Goal: Find specific page/section: Find specific page/section

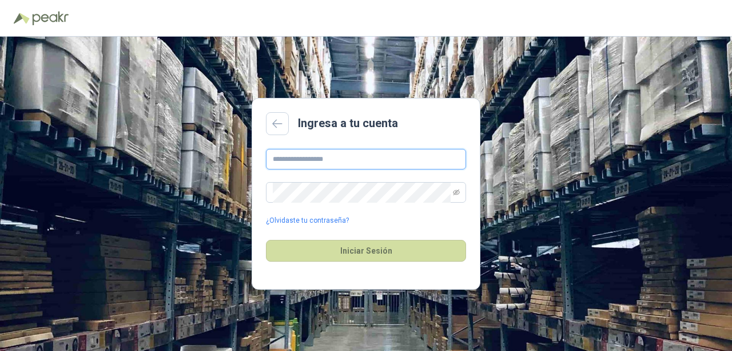
click at [332, 155] on input "text" at bounding box center [366, 159] width 200 height 21
type input "**********"
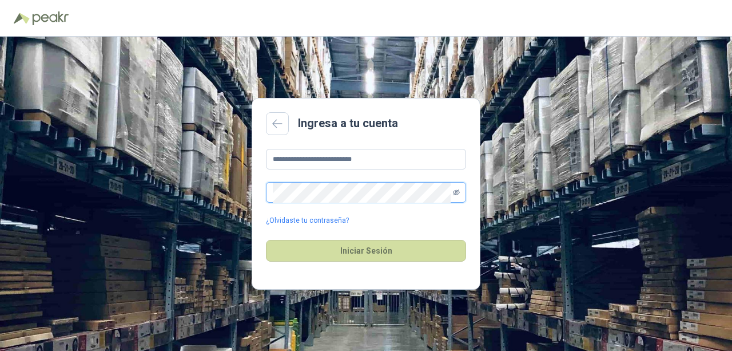
click at [456, 195] on icon "eye-invisible" at bounding box center [456, 192] width 7 height 7
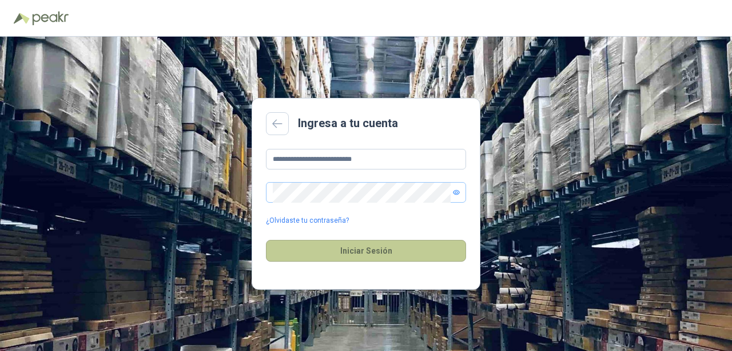
click at [368, 253] on button "Iniciar Sesión" at bounding box center [366, 251] width 200 height 22
click at [334, 248] on button "Iniciar Sesión" at bounding box center [366, 251] width 200 height 22
click at [348, 248] on button "Iniciar Sesión" at bounding box center [366, 251] width 200 height 22
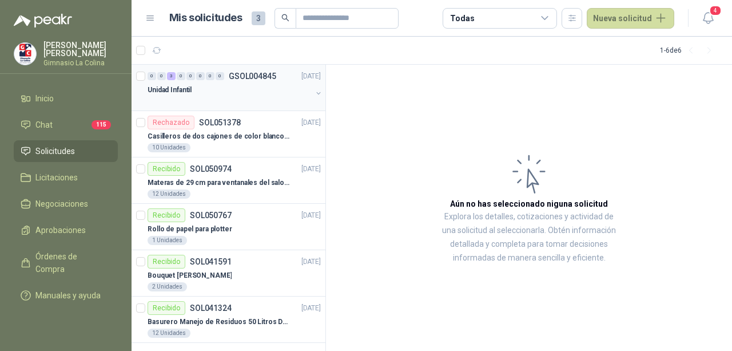
click at [217, 94] on div "Unidad Infantil" at bounding box center [230, 90] width 164 height 14
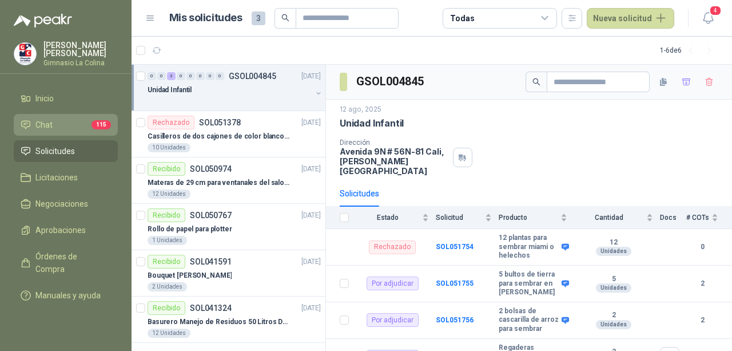
click at [80, 126] on li "Chat 115" at bounding box center [66, 124] width 90 height 13
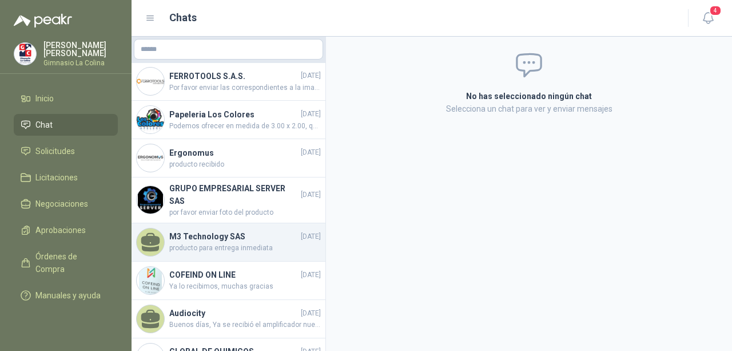
scroll to position [57, 0]
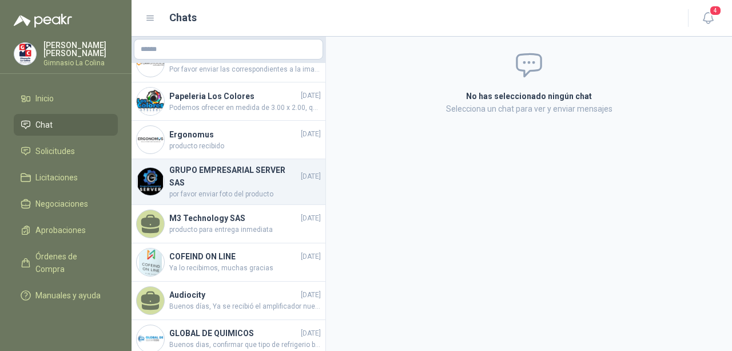
click at [234, 180] on h4 "GRUPO EMPRESARIAL SERVER SAS" at bounding box center [233, 176] width 129 height 25
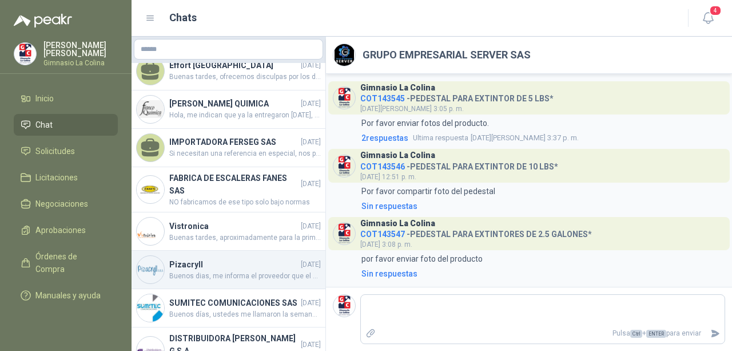
scroll to position [801, 0]
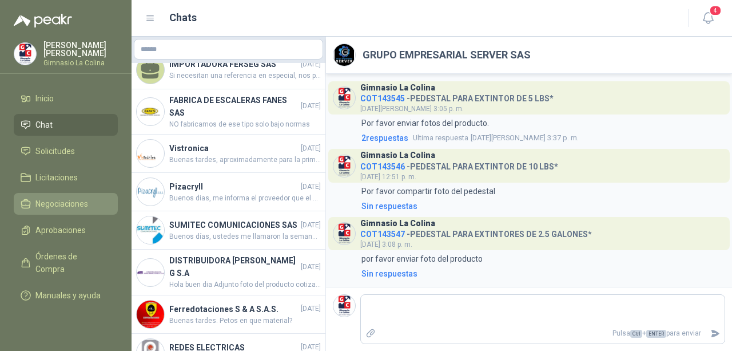
click at [78, 203] on span "Negociaciones" at bounding box center [61, 203] width 53 height 13
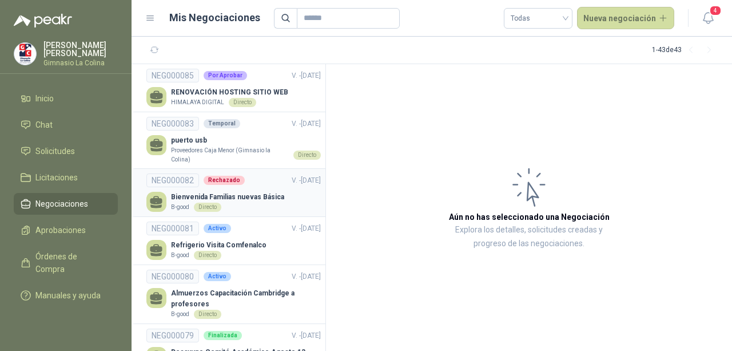
click at [243, 200] on p "Bienvenida Familias nuevas Básica" at bounding box center [227, 197] width 113 height 11
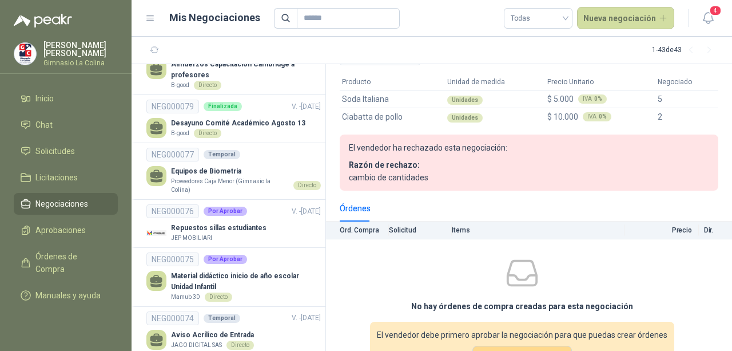
scroll to position [286, 0]
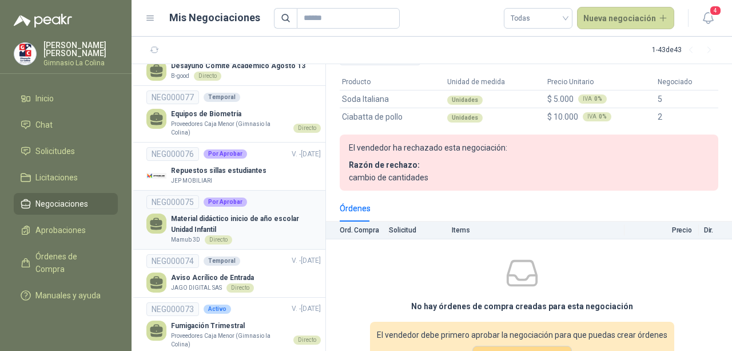
click at [278, 230] on p "Material didáctico inicio de año escolar Unidad Infantil" at bounding box center [246, 224] width 150 height 22
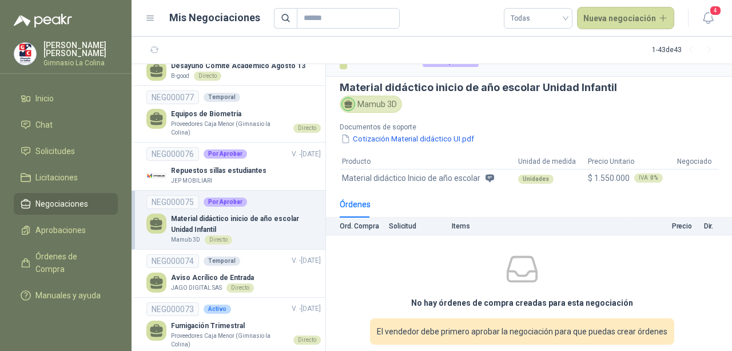
scroll to position [30, 0]
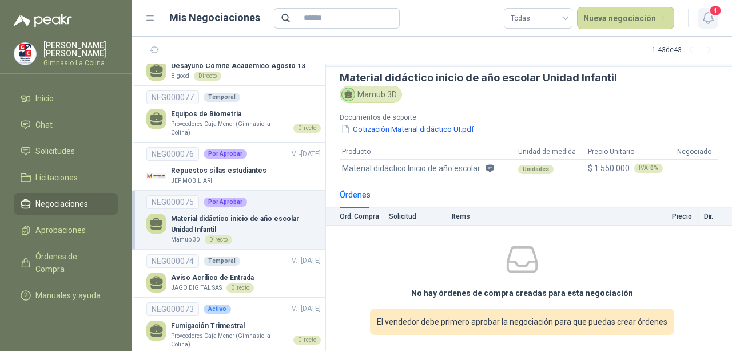
click at [709, 19] on icon "button" at bounding box center [708, 18] width 14 height 14
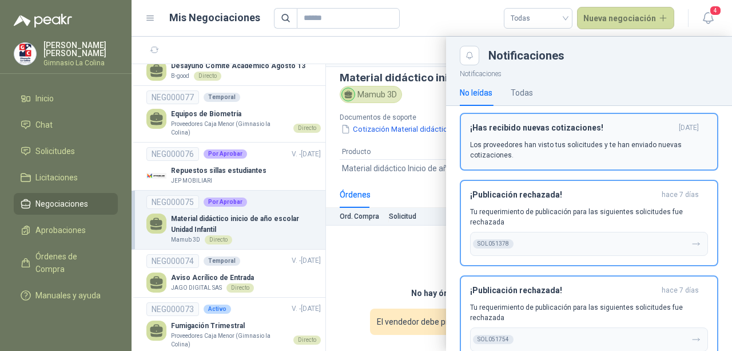
scroll to position [106, 0]
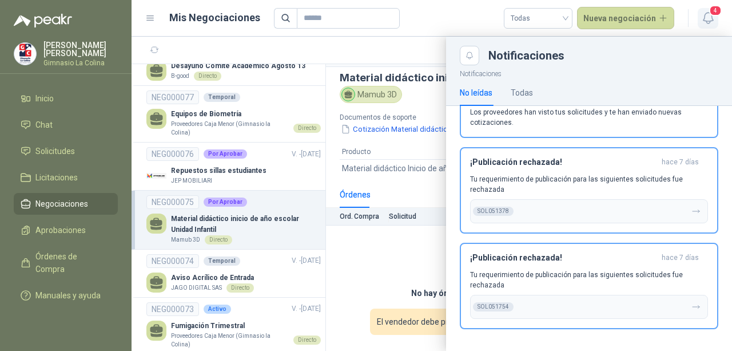
click at [710, 20] on icon "button" at bounding box center [708, 18] width 14 height 14
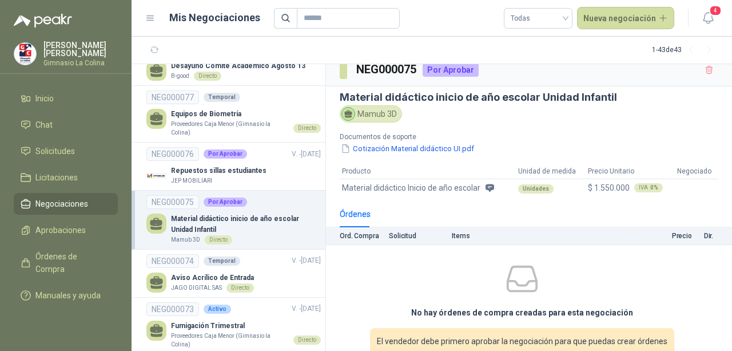
scroll to position [0, 0]
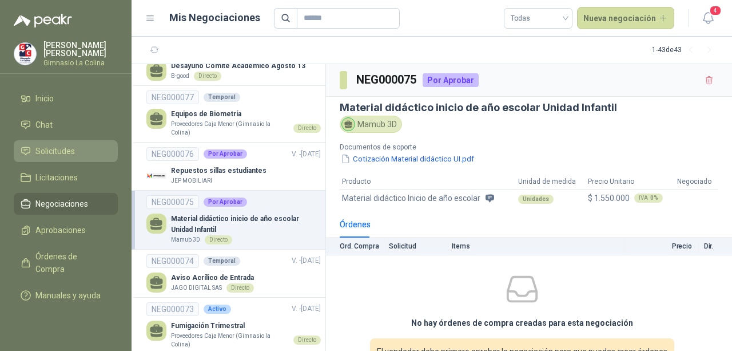
click at [59, 149] on span "Solicitudes" at bounding box center [54, 151] width 39 height 13
